Goal: Transaction & Acquisition: Purchase product/service

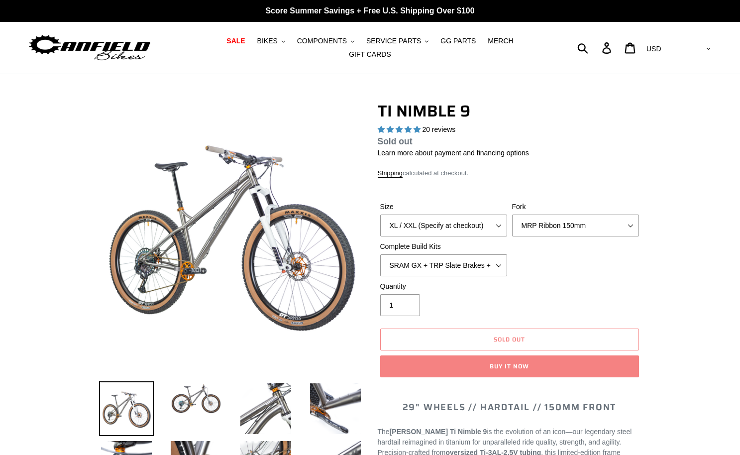
select select "highest-rating"
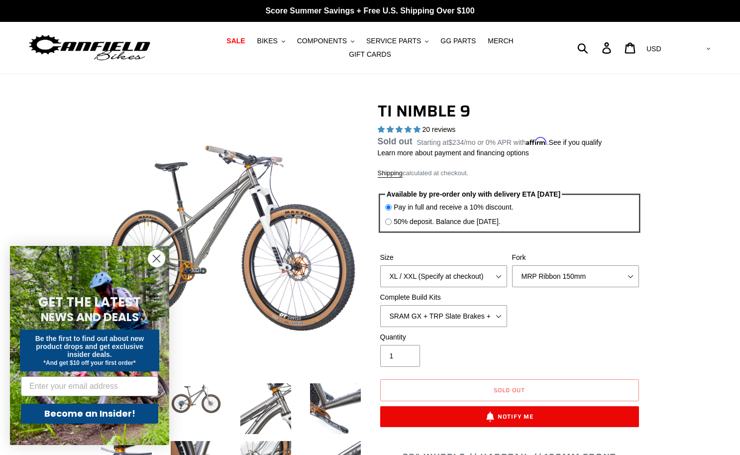
click at [160, 255] on icon "Close dialog" at bounding box center [156, 258] width 7 height 7
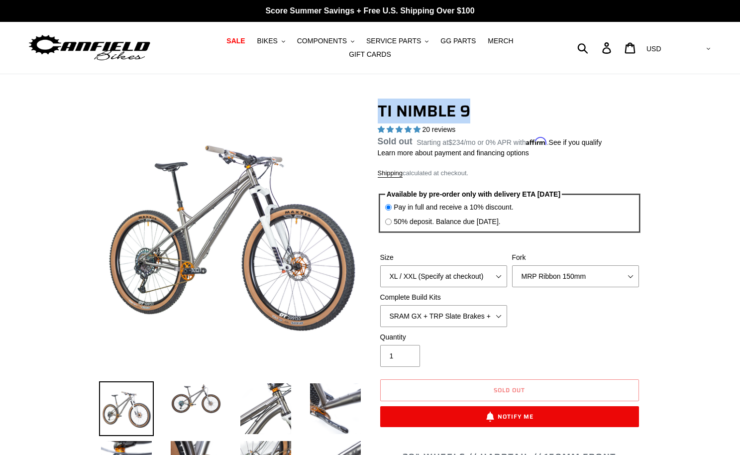
drag, startPoint x: 378, startPoint y: 107, endPoint x: 477, endPoint y: 107, distance: 98.6
click at [477, 107] on h1 "TI NIMBLE 9" at bounding box center [510, 111] width 264 height 19
copy h1 "TI NIMBLE 9"
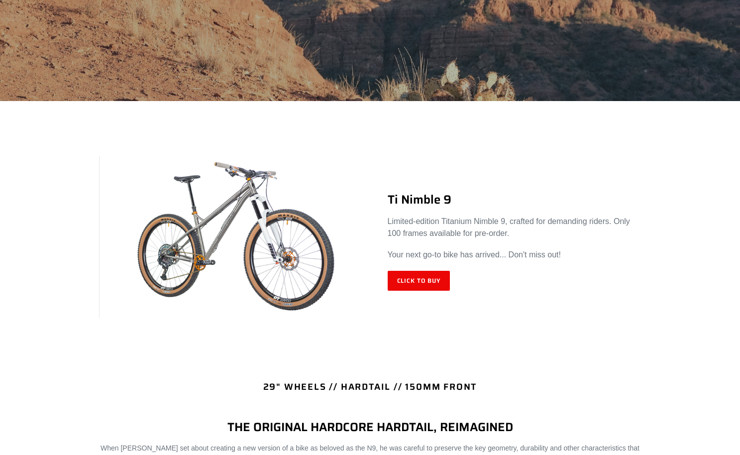
scroll to position [307, 0]
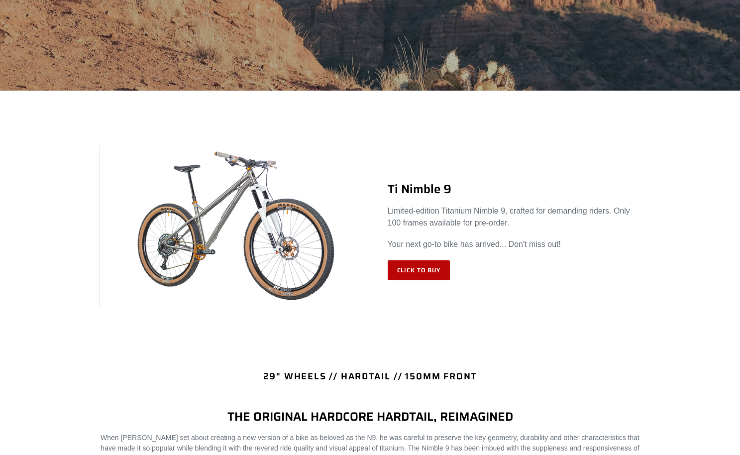
click at [438, 264] on link "Click to Buy" at bounding box center [419, 270] width 63 height 20
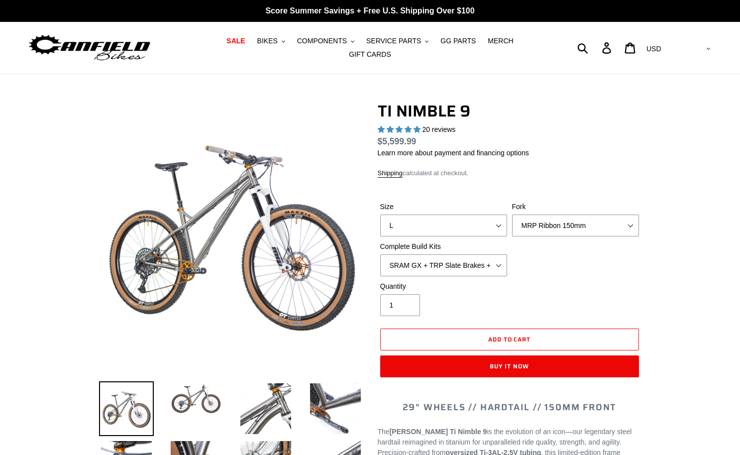
select select "highest-rating"
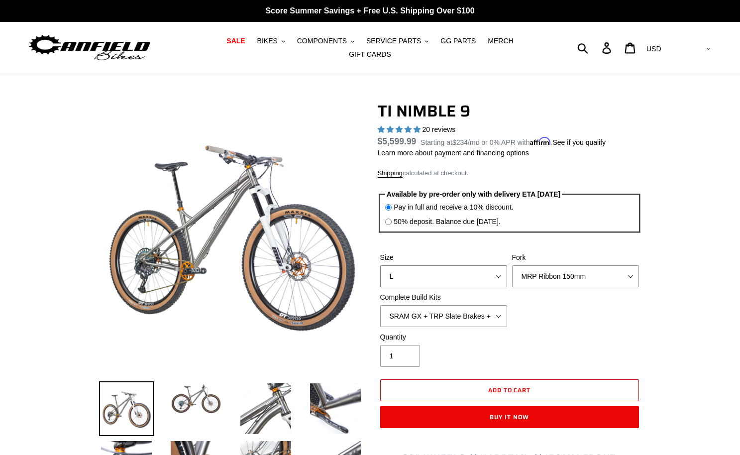
select select "XL / XXL (Specify at checkout)"
